Goal: Task Accomplishment & Management: Manage account settings

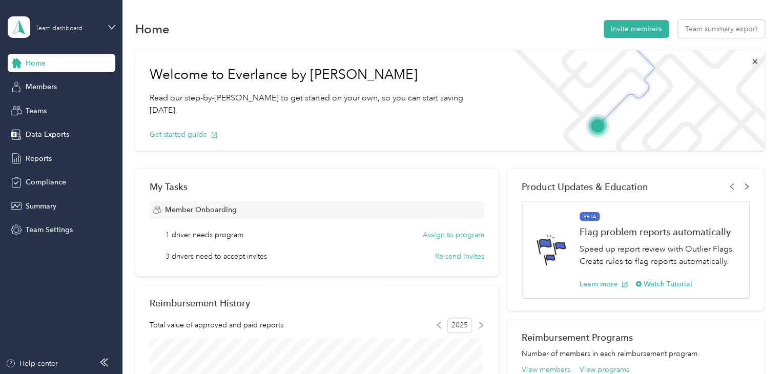
click at [39, 64] on span "Home" at bounding box center [36, 63] width 20 height 11
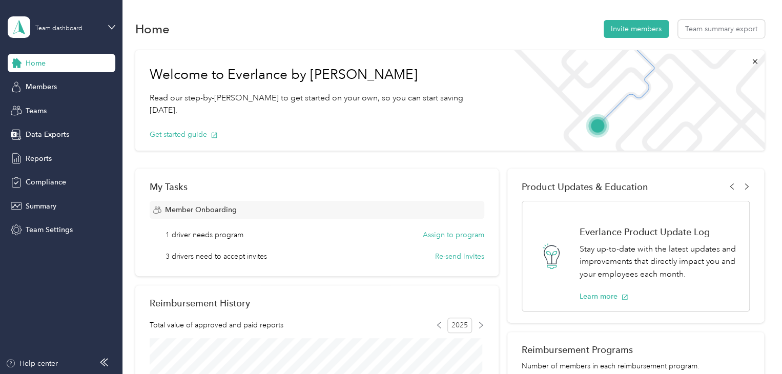
click at [34, 66] on span "Home" at bounding box center [36, 63] width 20 height 11
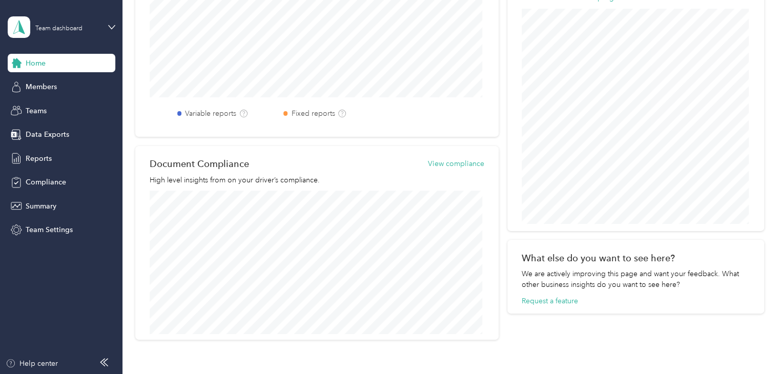
scroll to position [250, 0]
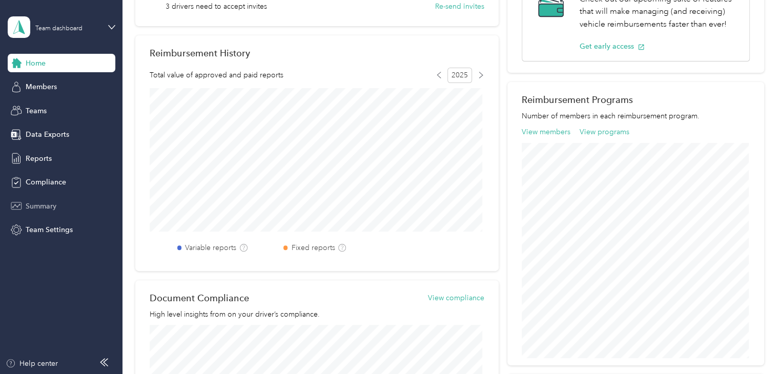
click at [35, 204] on span "Summary" at bounding box center [41, 206] width 31 height 11
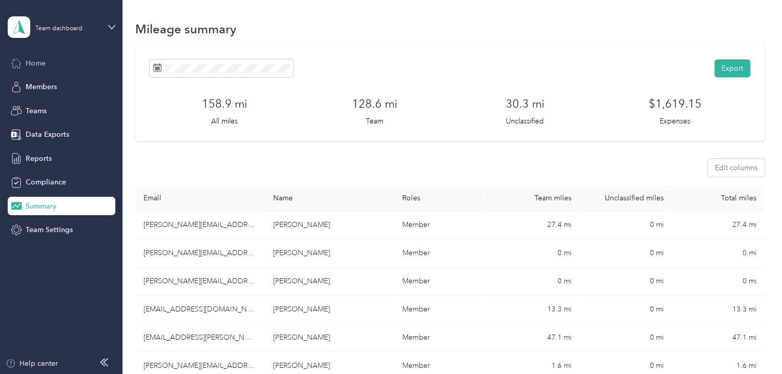
drag, startPoint x: 28, startPoint y: 61, endPoint x: 42, endPoint y: 62, distance: 14.4
click at [28, 61] on span "Home" at bounding box center [36, 63] width 20 height 11
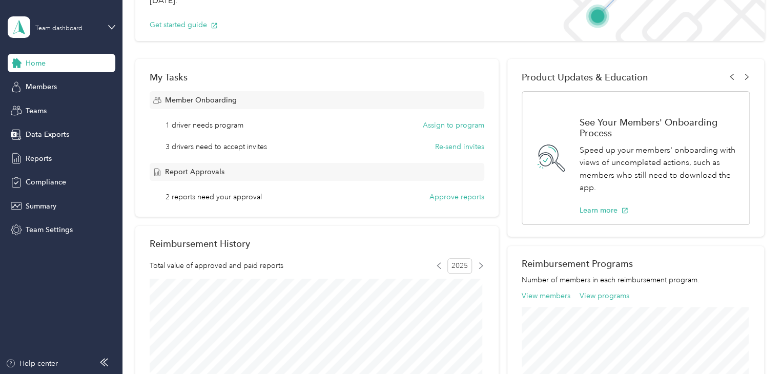
scroll to position [154, 0]
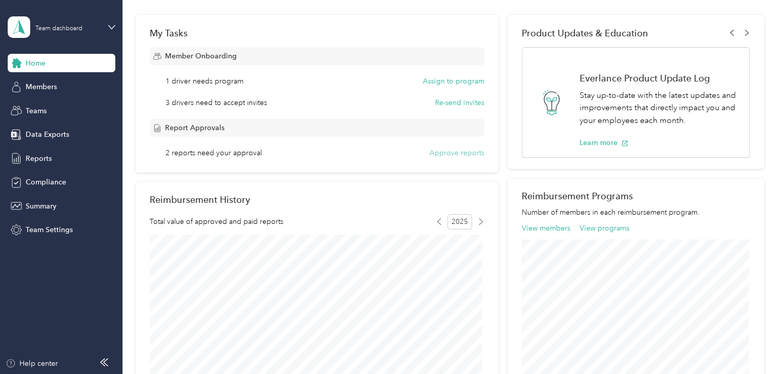
click at [449, 153] on button "Approve reports" at bounding box center [457, 153] width 55 height 11
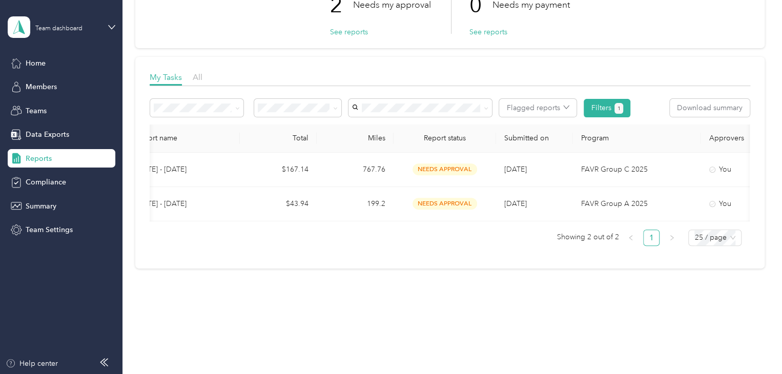
scroll to position [0, 128]
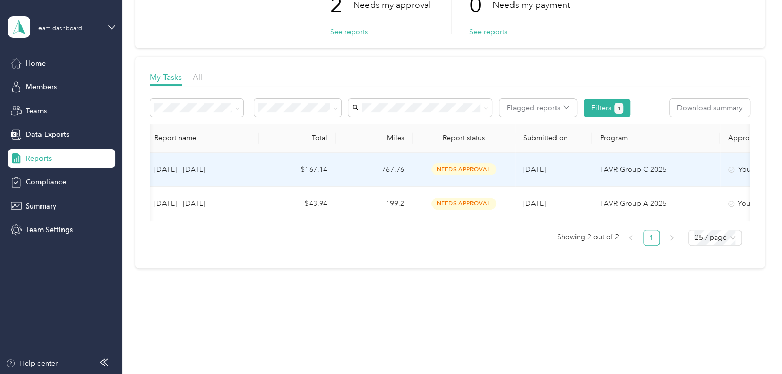
click at [452, 165] on span "needs approval" at bounding box center [464, 170] width 65 height 12
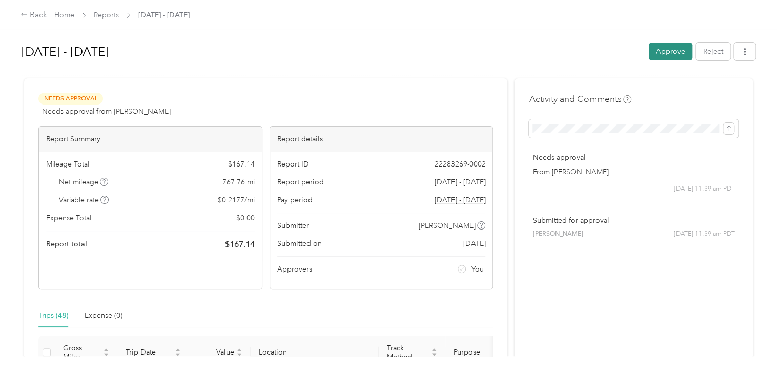
click at [664, 48] on button "Approve" at bounding box center [671, 52] width 44 height 18
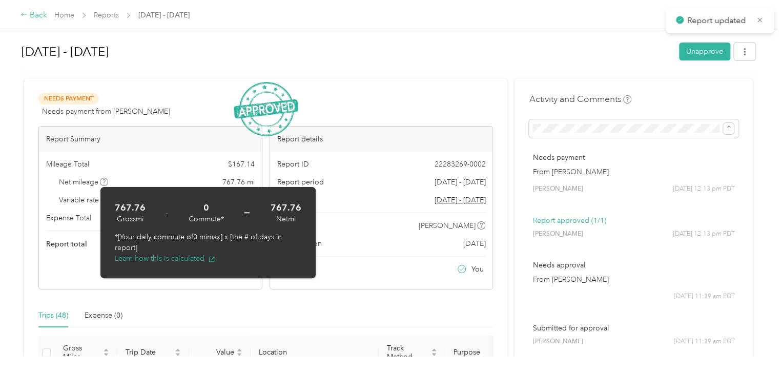
click at [37, 13] on div "Back" at bounding box center [34, 15] width 27 height 12
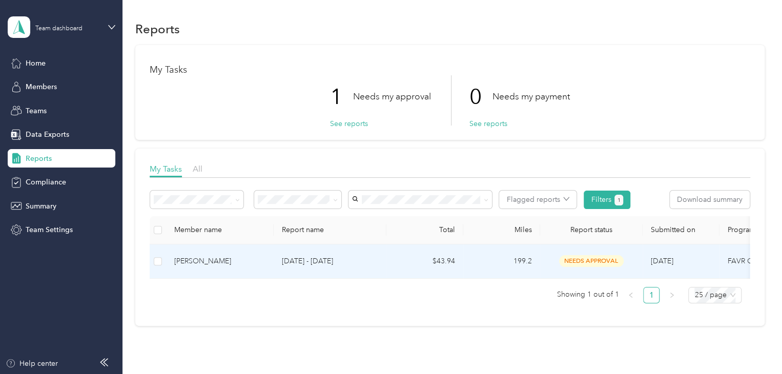
click at [566, 259] on span "needs approval" at bounding box center [591, 261] width 65 height 12
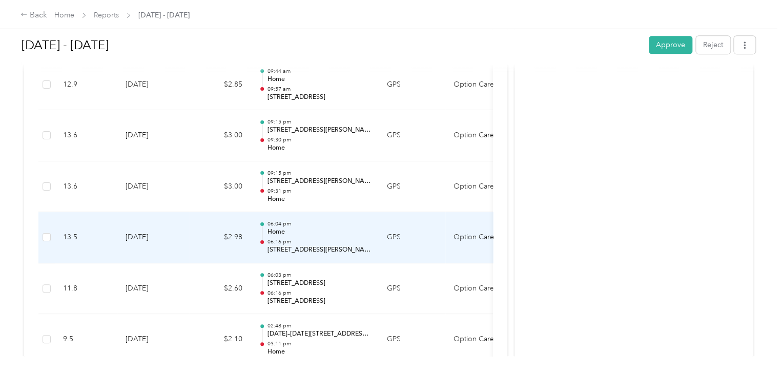
scroll to position [103, 0]
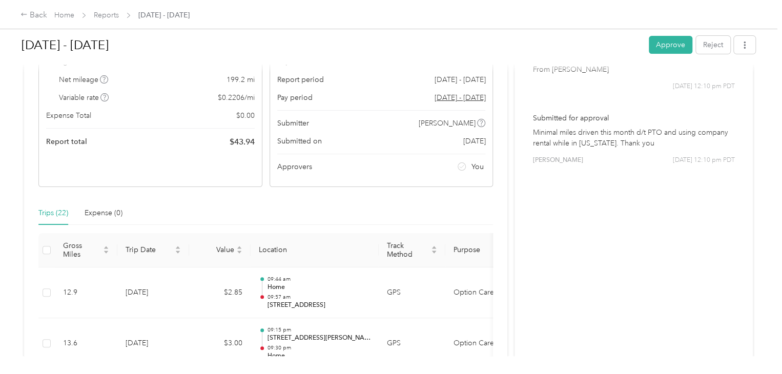
click at [664, 41] on button "Approve" at bounding box center [671, 45] width 44 height 18
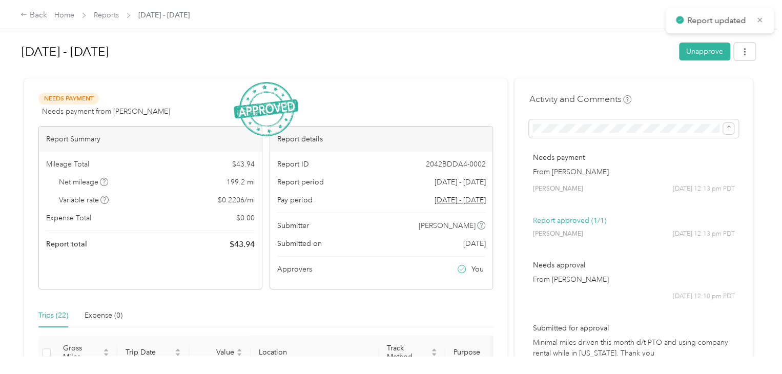
scroll to position [0, 0]
click at [40, 13] on div "Back" at bounding box center [34, 15] width 27 height 12
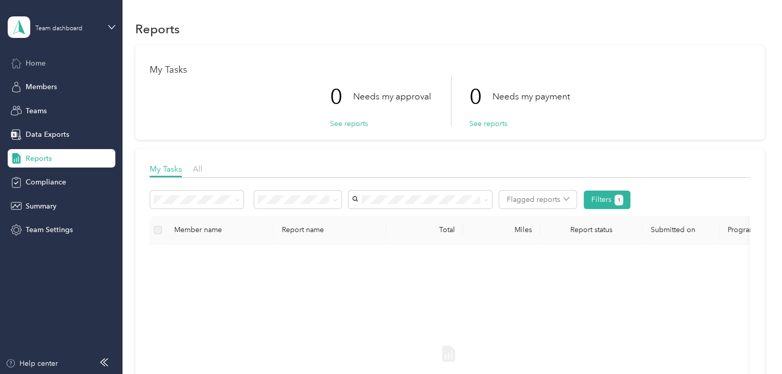
click at [38, 61] on span "Home" at bounding box center [36, 63] width 20 height 11
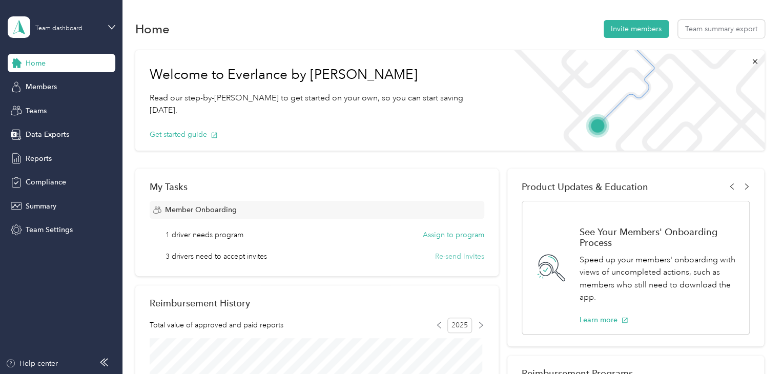
click at [464, 255] on button "Re-send invites" at bounding box center [459, 256] width 49 height 11
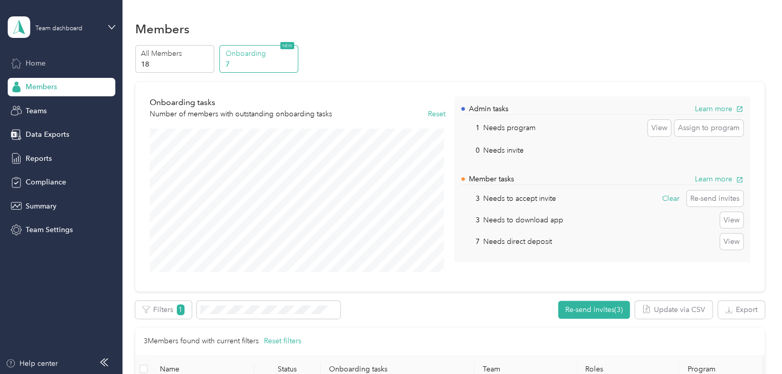
click at [27, 58] on span "Home" at bounding box center [36, 63] width 20 height 11
